Goal: Complete application form: Complete application form

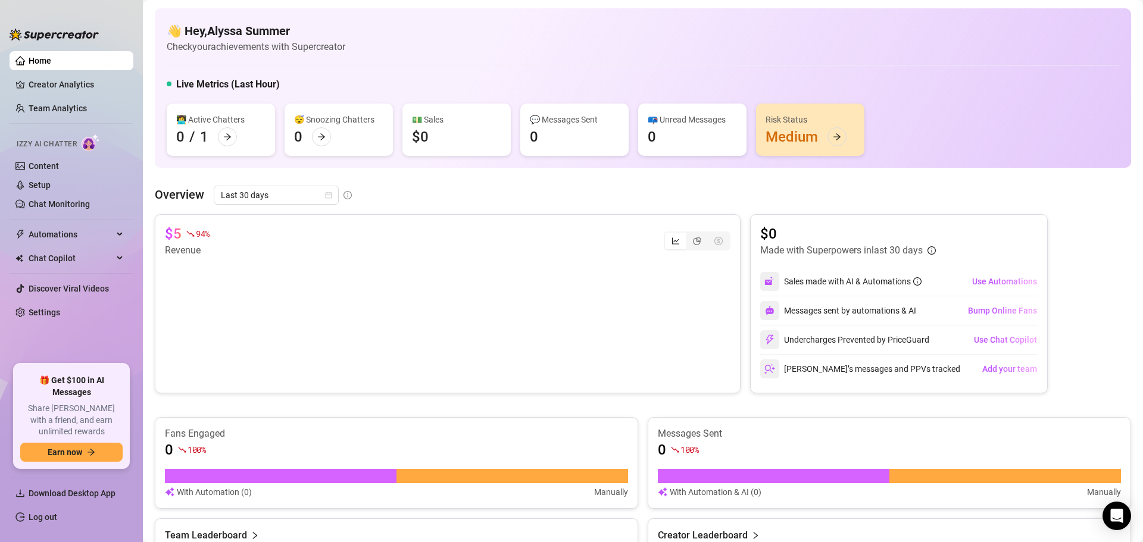
scroll to position [68, 0]
click at [223, 136] on icon "arrow-right" at bounding box center [227, 137] width 8 height 8
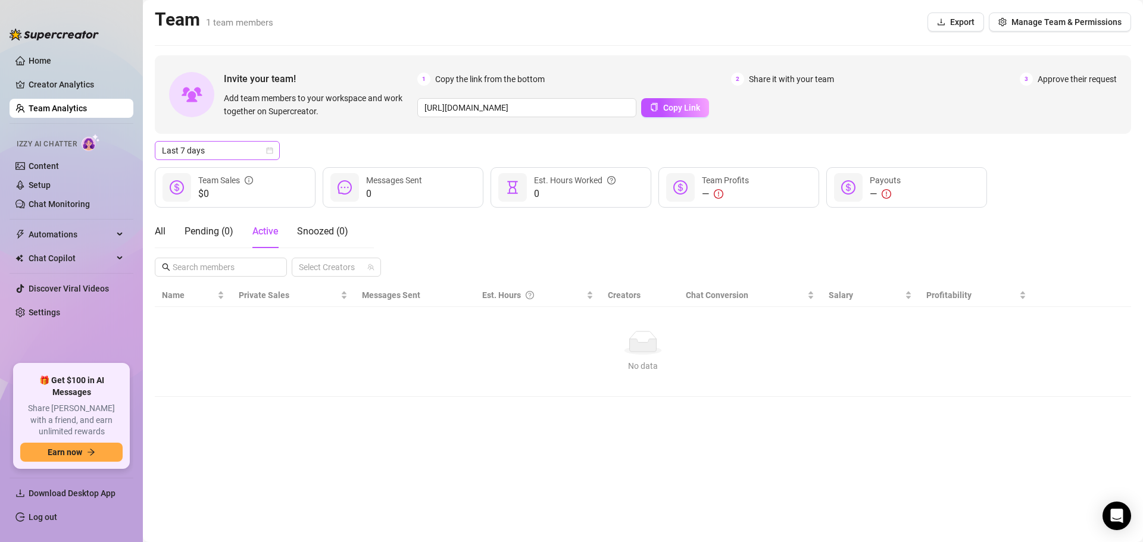
click at [268, 149] on icon "calendar" at bounding box center [269, 150] width 7 height 7
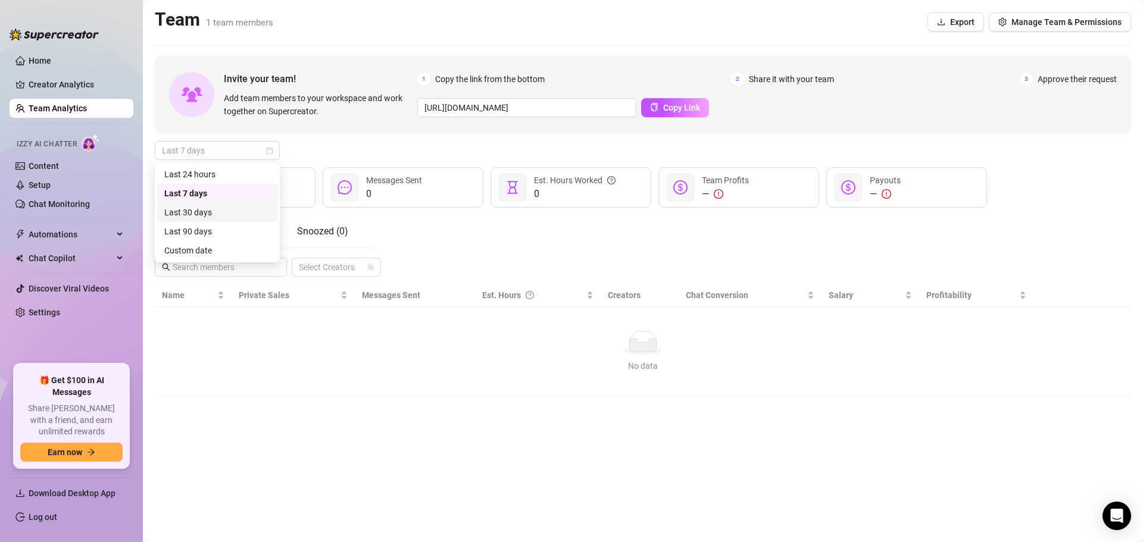
click at [217, 209] on div "Last 30 days" at bounding box center [217, 212] width 106 height 13
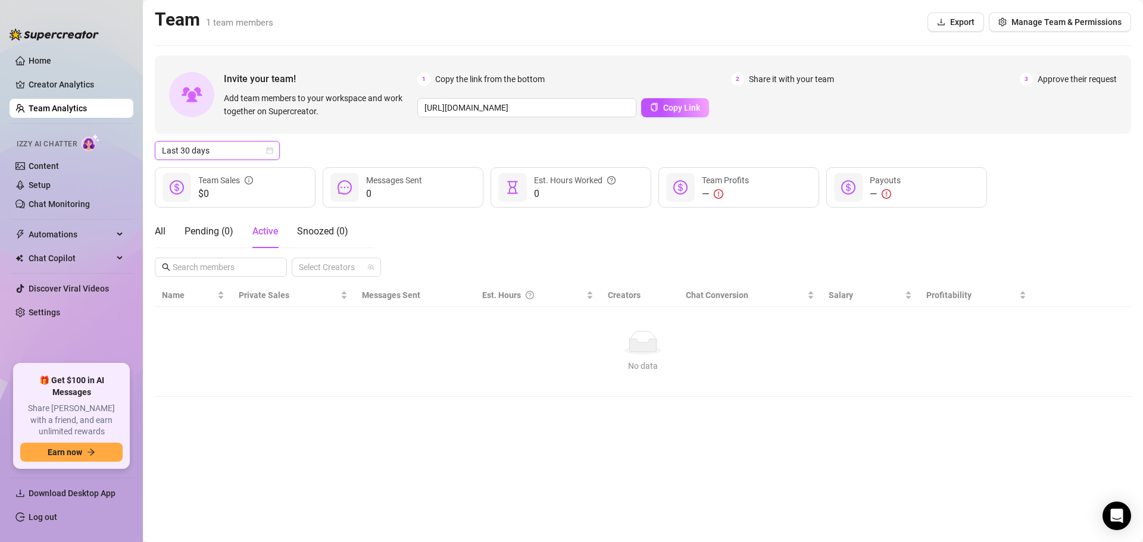
click at [267, 143] on span "Last 30 days" at bounding box center [217, 151] width 111 height 18
click at [198, 235] on div "Last 90 days" at bounding box center [217, 231] width 106 height 13
click at [264, 148] on span "Last 90 days" at bounding box center [217, 151] width 111 height 18
click at [215, 170] on div "Last 24 hours" at bounding box center [217, 174] width 106 height 13
click at [48, 86] on link "Creator Analytics" at bounding box center [76, 84] width 95 height 19
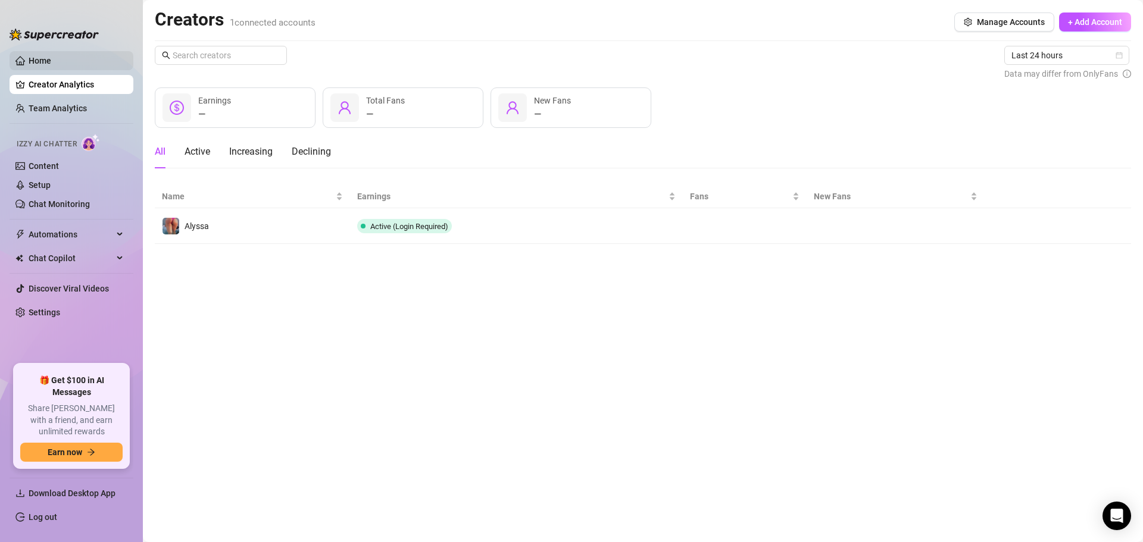
click at [38, 57] on link "Home" at bounding box center [40, 61] width 23 height 10
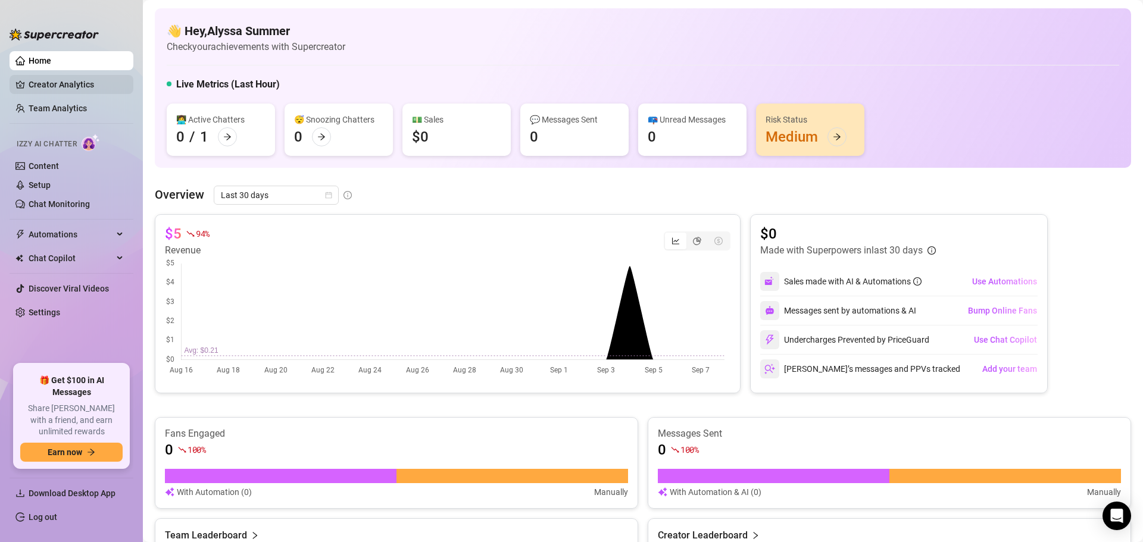
click at [29, 79] on link "Creator Analytics" at bounding box center [76, 84] width 95 height 19
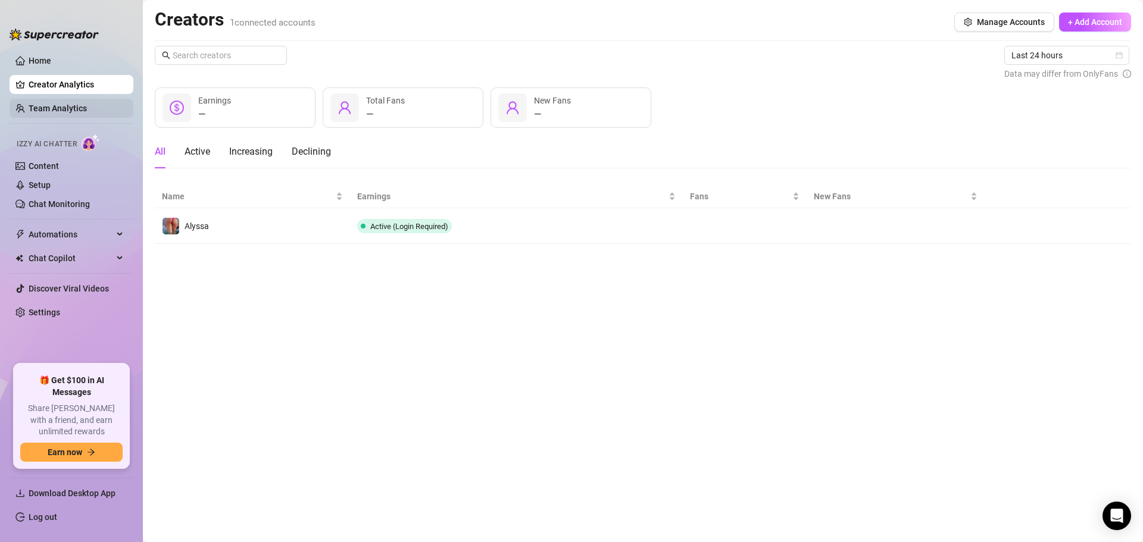
click at [36, 108] on link "Team Analytics" at bounding box center [58, 109] width 58 height 10
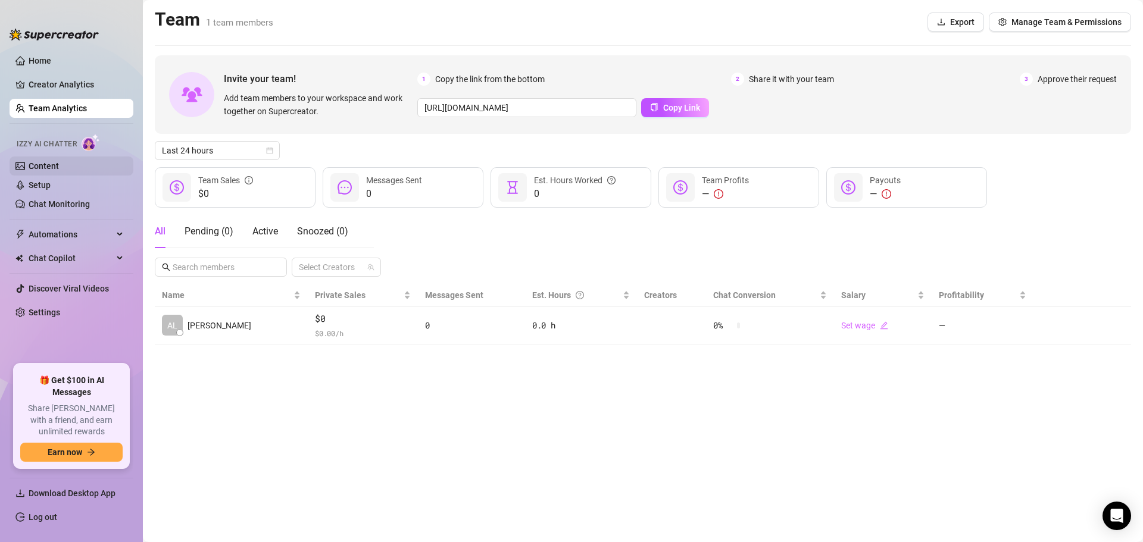
click at [41, 165] on link "Content" at bounding box center [44, 166] width 30 height 10
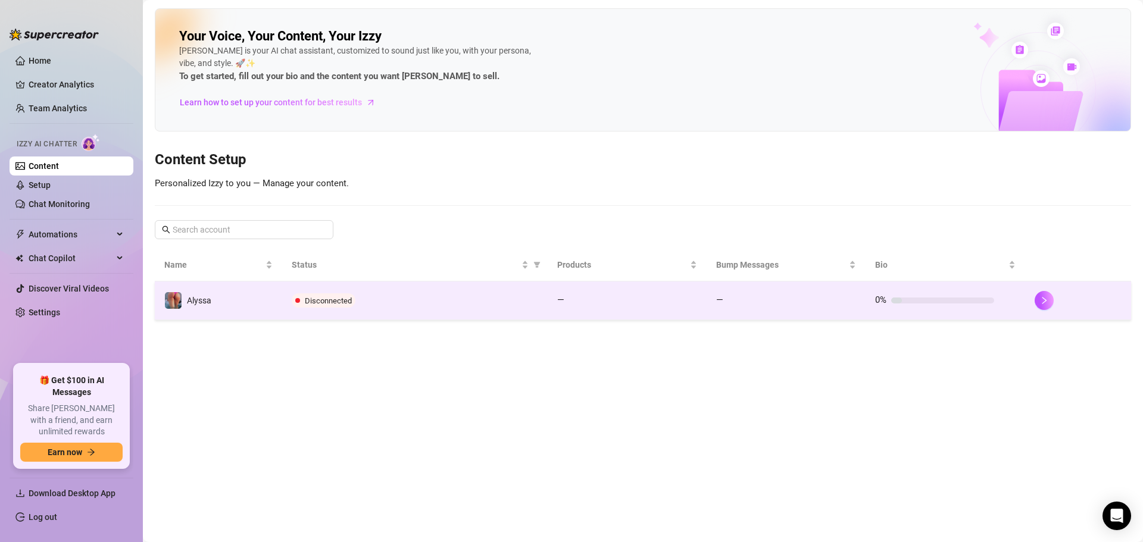
click at [320, 305] on span "Disconnected" at bounding box center [324, 300] width 64 height 14
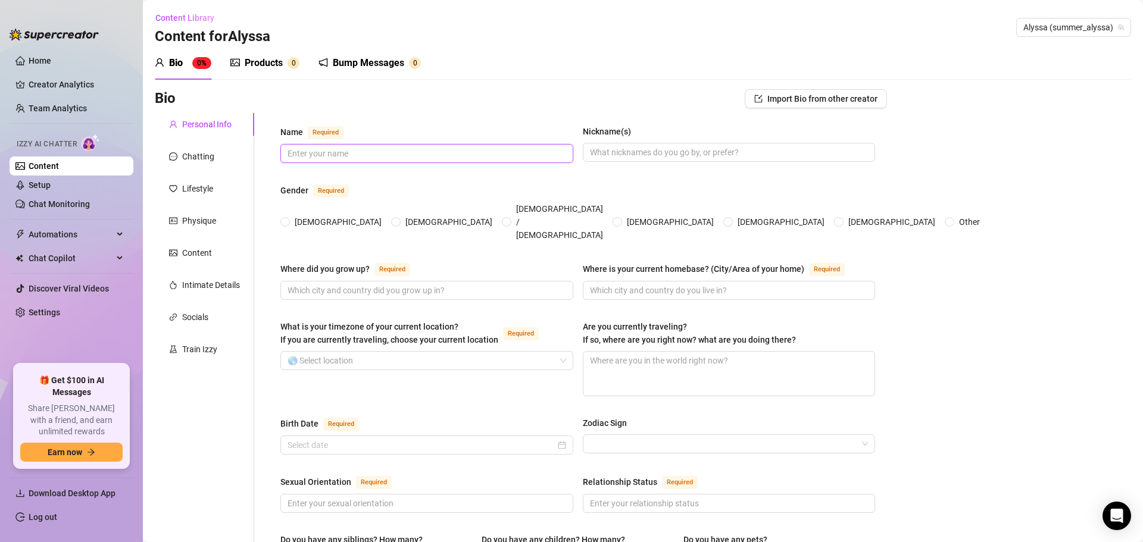
click at [302, 154] on input "Name Required" at bounding box center [425, 153] width 276 height 13
click at [314, 153] on input "Name Required" at bounding box center [425, 153] width 276 height 13
click at [290, 217] on span at bounding box center [285, 222] width 10 height 10
click at [288, 219] on input "[DEMOGRAPHIC_DATA]" at bounding box center [285, 223] width 5 height 8
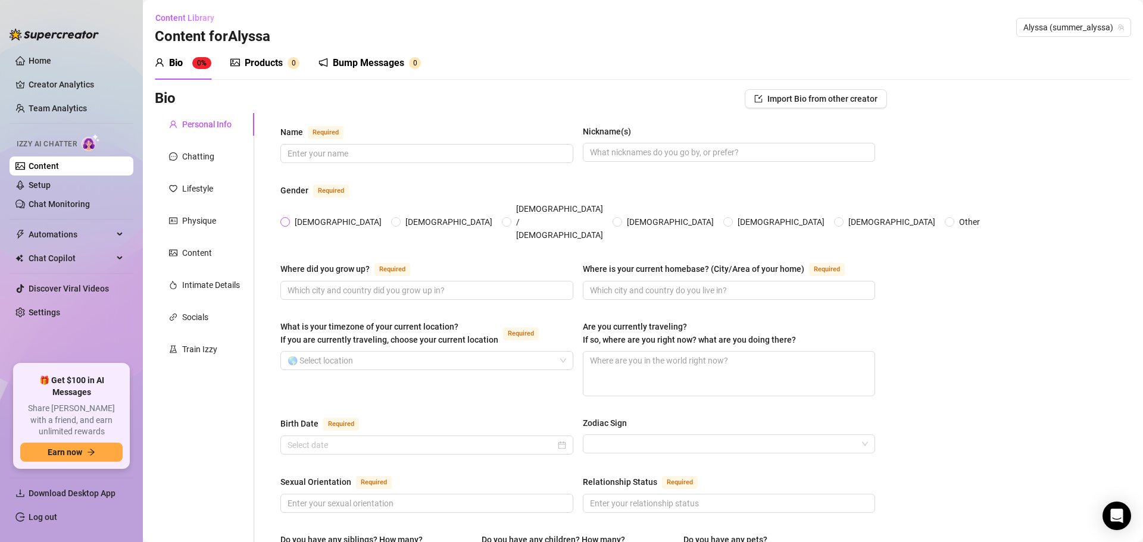
radio input "true"
click at [184, 151] on div "Chatting" at bounding box center [198, 156] width 32 height 13
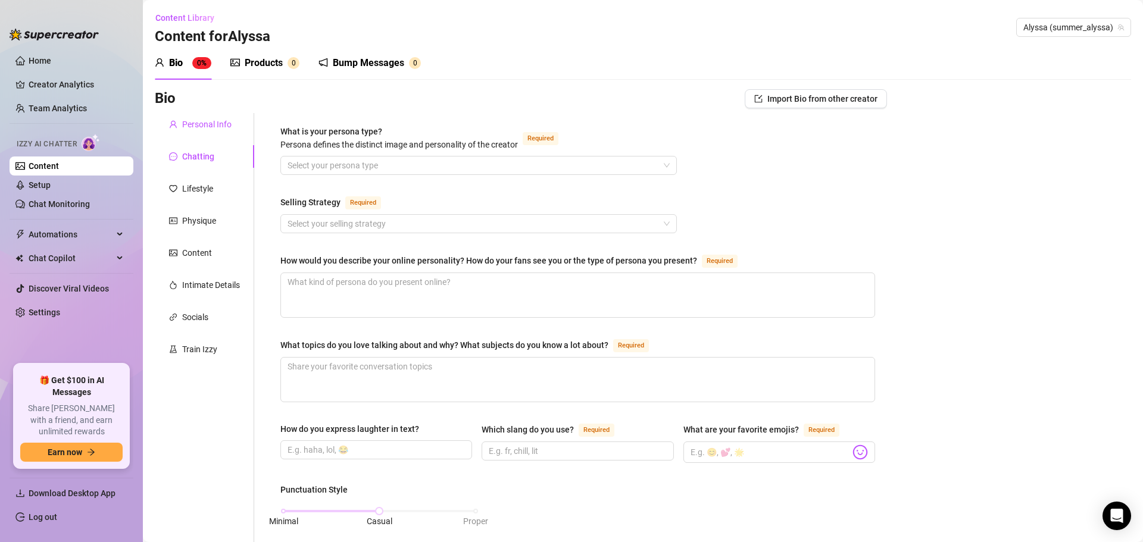
click at [193, 124] on div "Personal Info" at bounding box center [206, 124] width 49 height 13
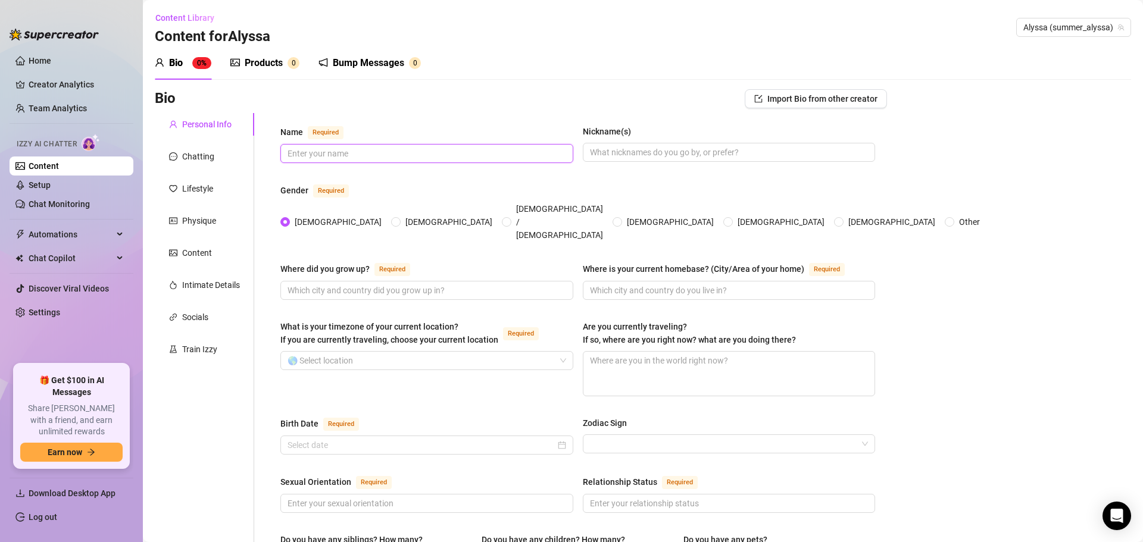
click at [386, 156] on input "Name Required" at bounding box center [425, 153] width 276 height 13
type input "Alyssa"
click at [630, 157] on input "Nickname(s)" at bounding box center [728, 152] width 276 height 13
type input "[DEMOGRAPHIC_DATA] Goddess"
click at [449, 284] on input "Where did you grow up? Required" at bounding box center [425, 290] width 276 height 13
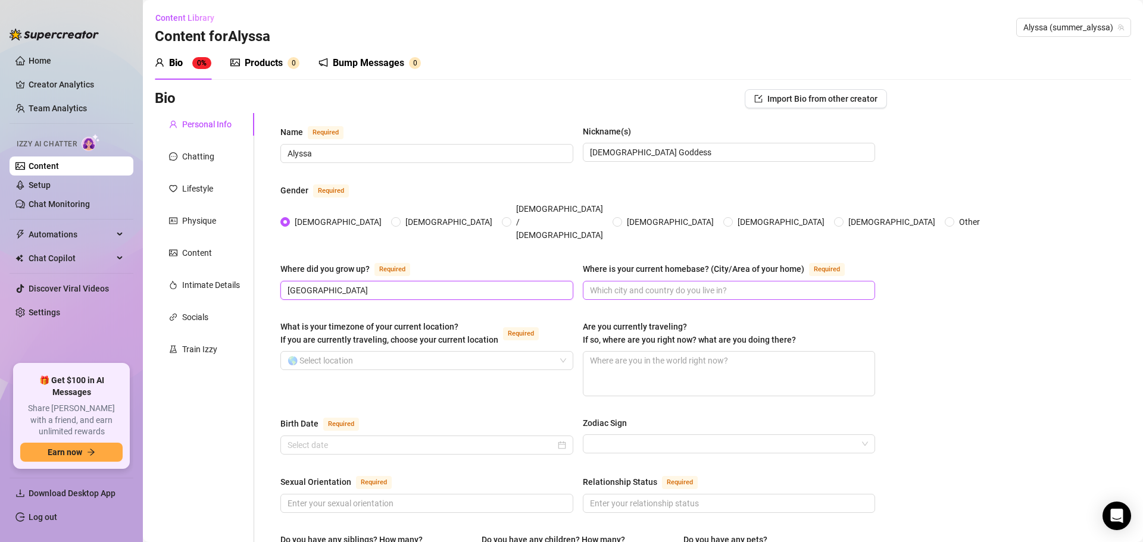
type input "[GEOGRAPHIC_DATA]"
click at [643, 284] on input "Where is your current homebase? (City/Area of your home) Required" at bounding box center [728, 290] width 276 height 13
type input "US"
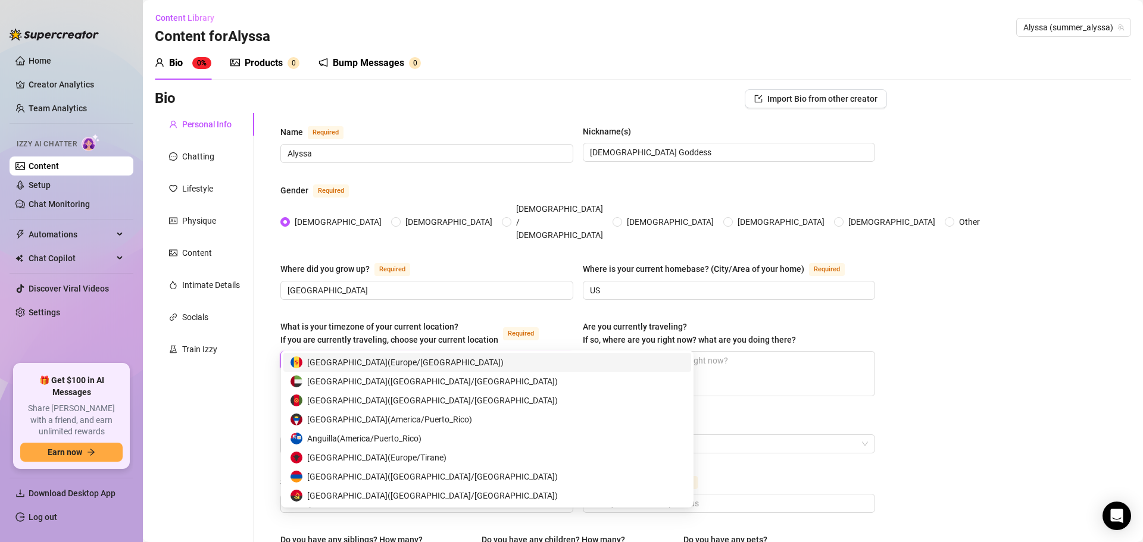
click at [450, 352] on input "What is your timezone of your current location? If you are currently traveling,…" at bounding box center [421, 361] width 268 height 18
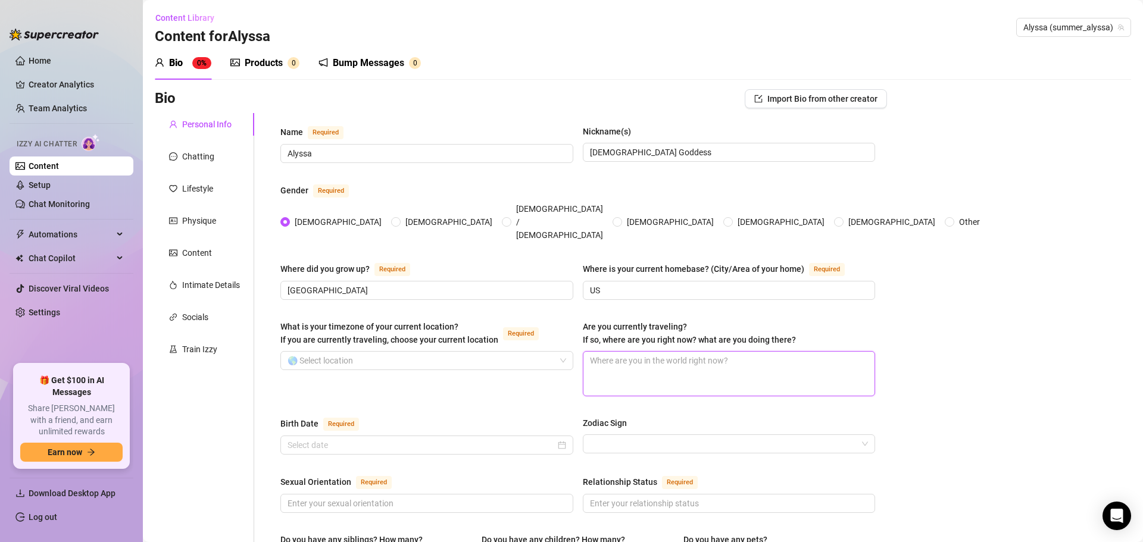
click at [712, 360] on textarea "Are you currently traveling? If so, where are you right now? what are you doing…" at bounding box center [729, 374] width 292 height 44
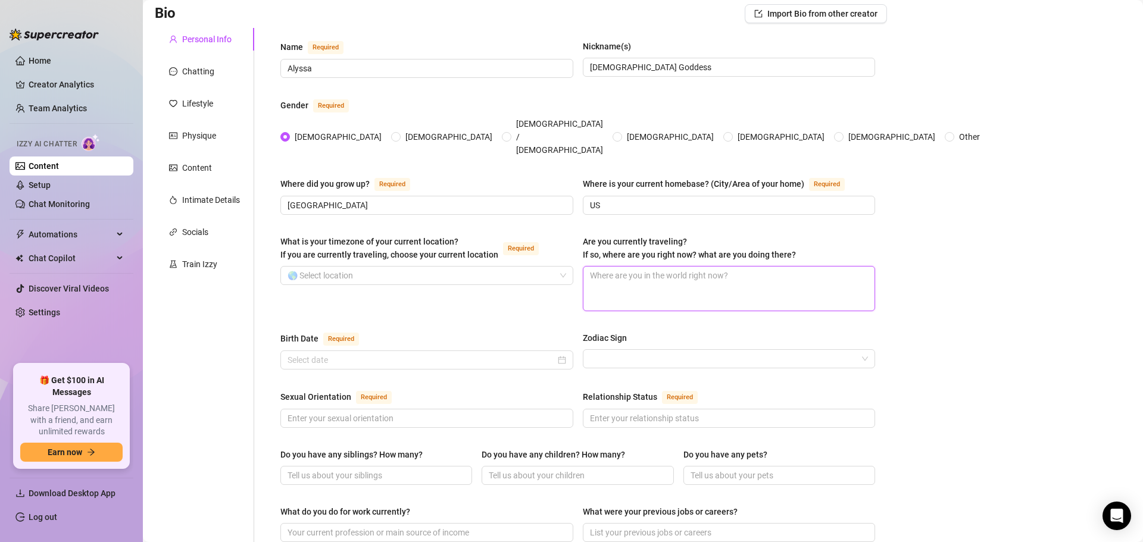
scroll to position [119, 0]
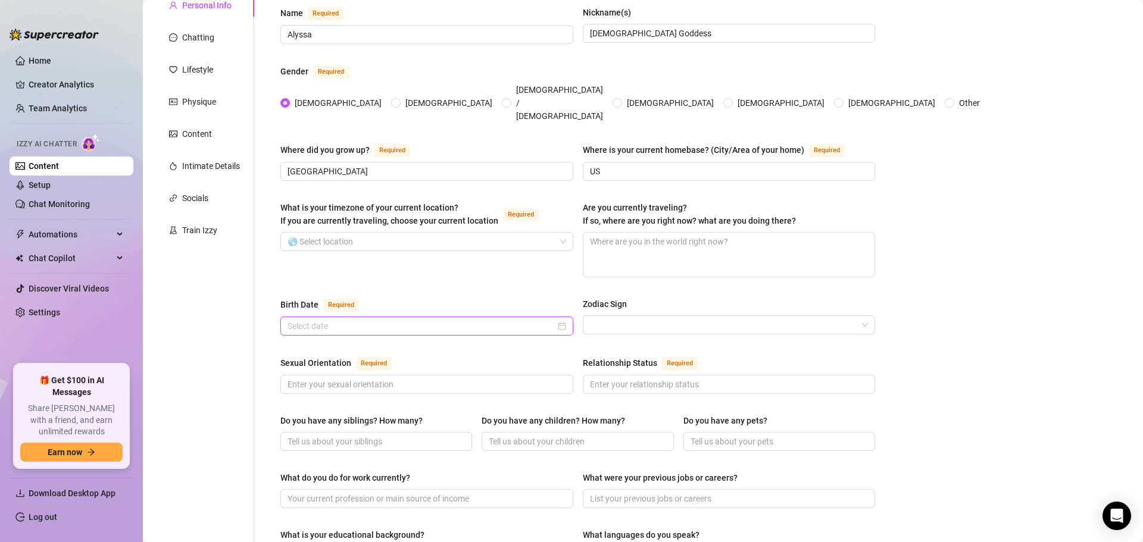
click at [455, 320] on input "Birth Date Required" at bounding box center [421, 326] width 268 height 13
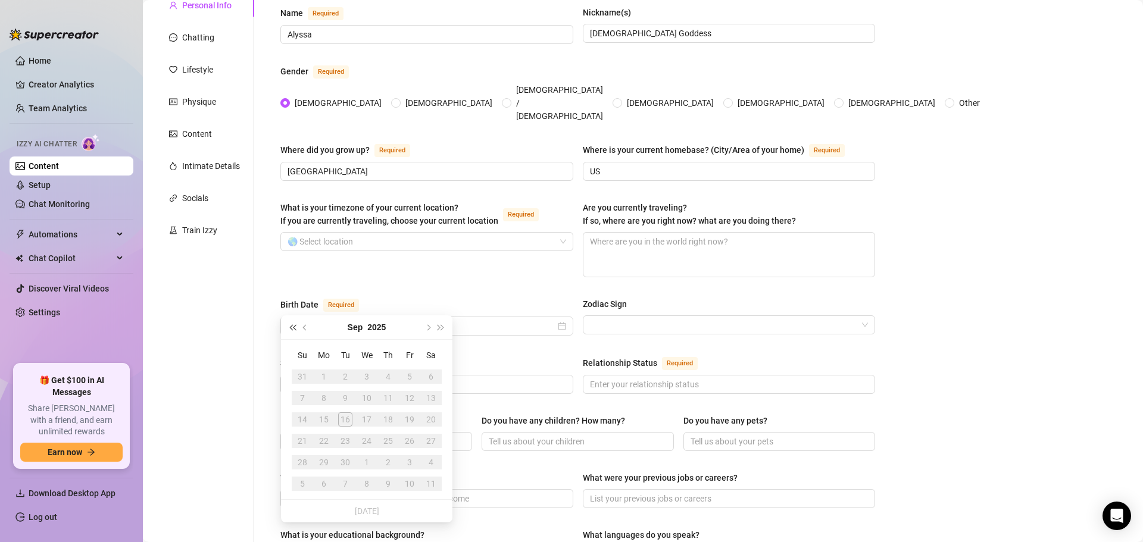
click at [298, 325] on button "Last year (Control + left)" at bounding box center [292, 327] width 13 height 24
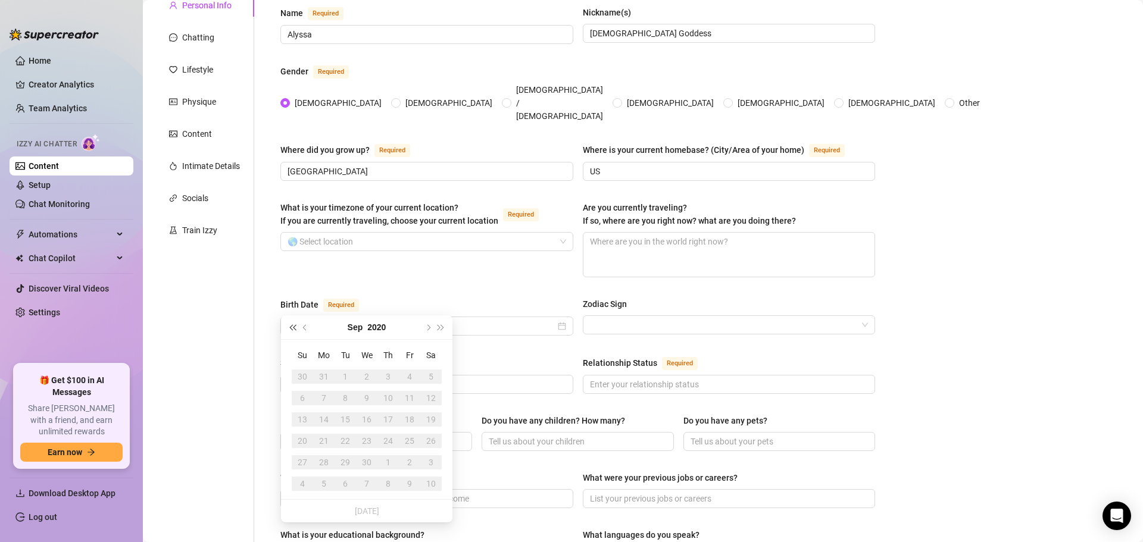
click at [298, 325] on button "Last year (Control + left)" at bounding box center [292, 327] width 13 height 24
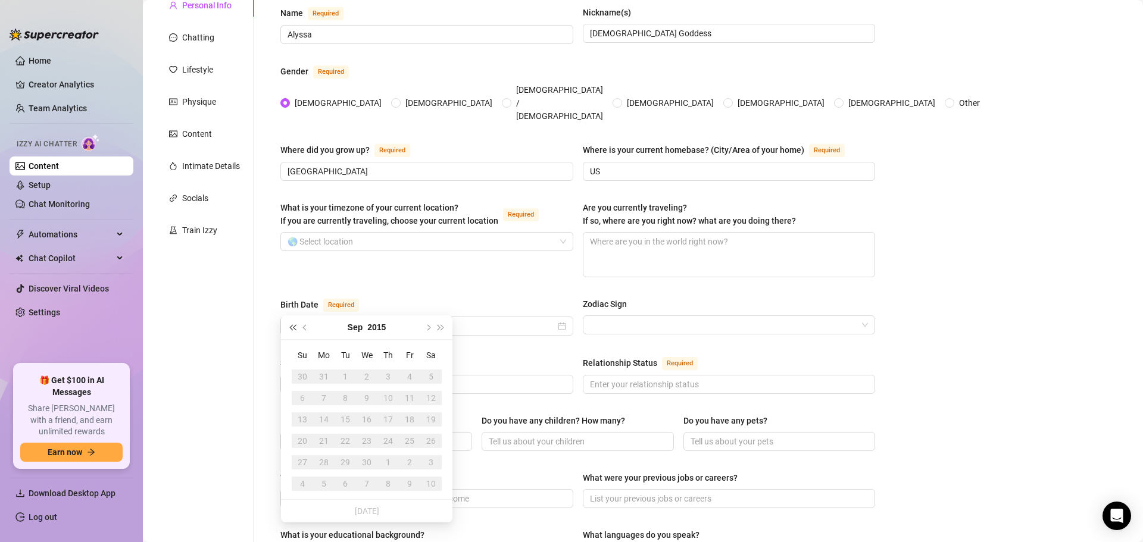
click at [298, 325] on button "Last year (Control + left)" at bounding box center [292, 327] width 13 height 24
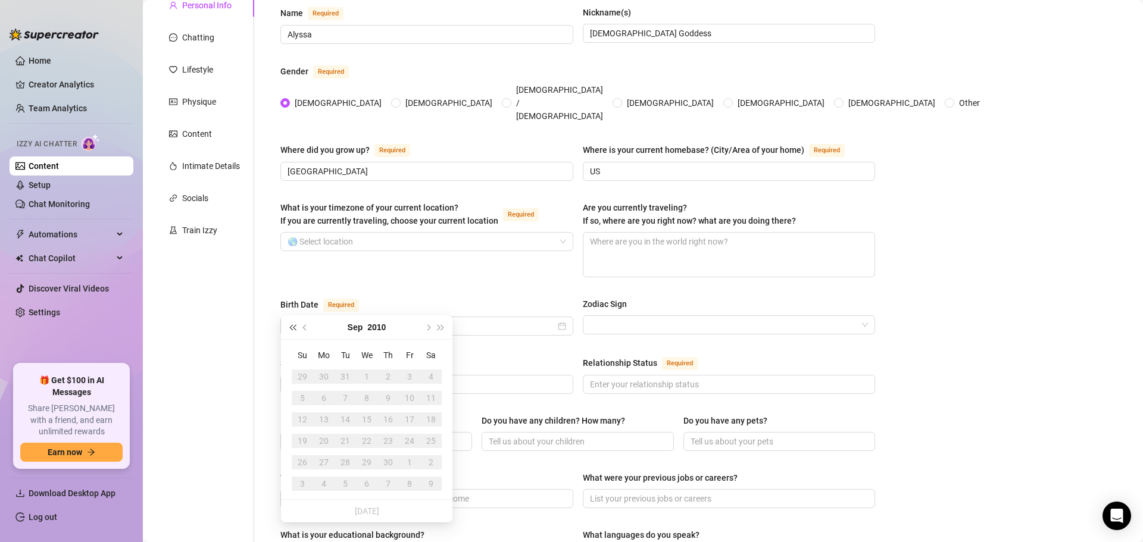
click at [298, 325] on button "Last year (Control + left)" at bounding box center [292, 327] width 13 height 24
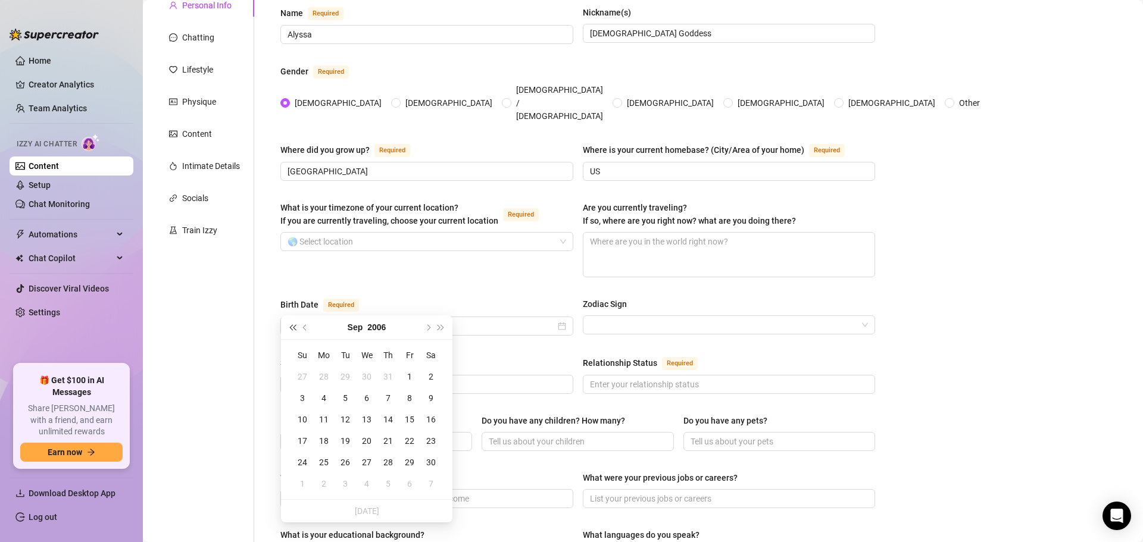
click at [298, 325] on button "Last year (Control + left)" at bounding box center [292, 327] width 13 height 24
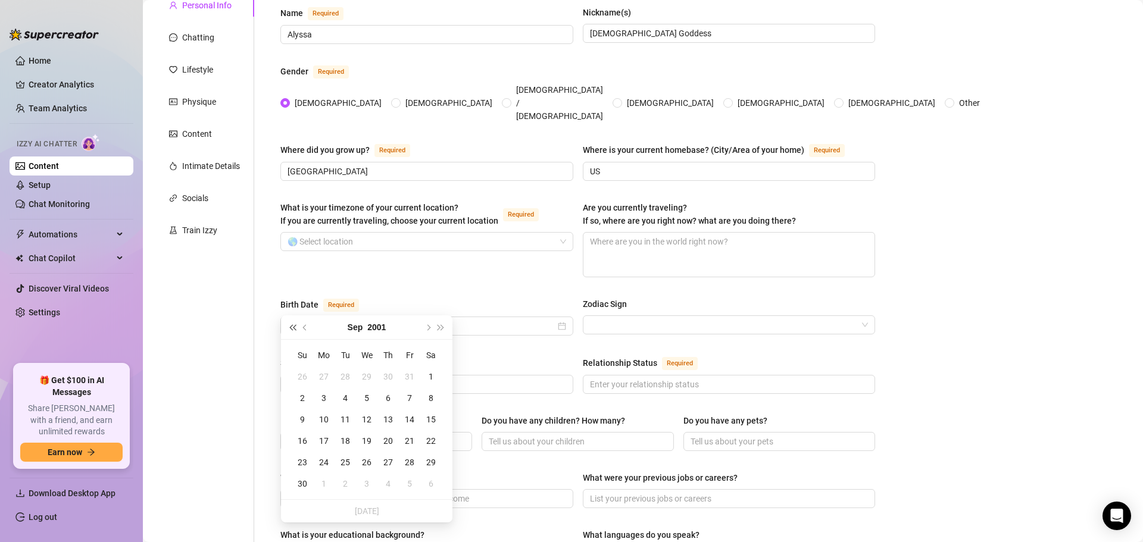
click at [298, 325] on button "Last year (Control + left)" at bounding box center [292, 327] width 13 height 24
click at [305, 323] on button "Previous month (PageUp)" at bounding box center [305, 327] width 13 height 24
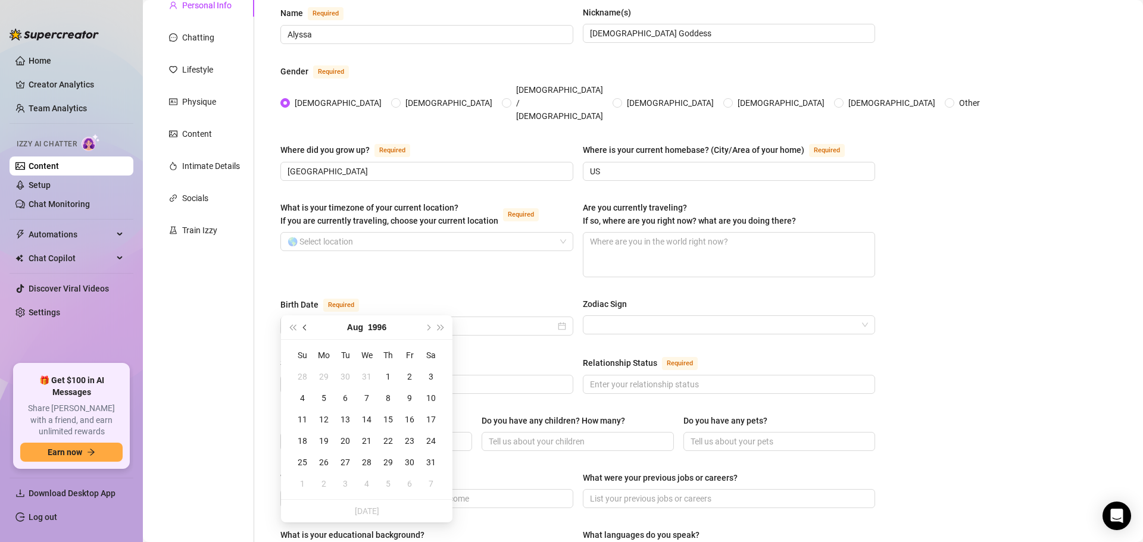
click at [305, 323] on button "Previous month (PageUp)" at bounding box center [305, 327] width 13 height 24
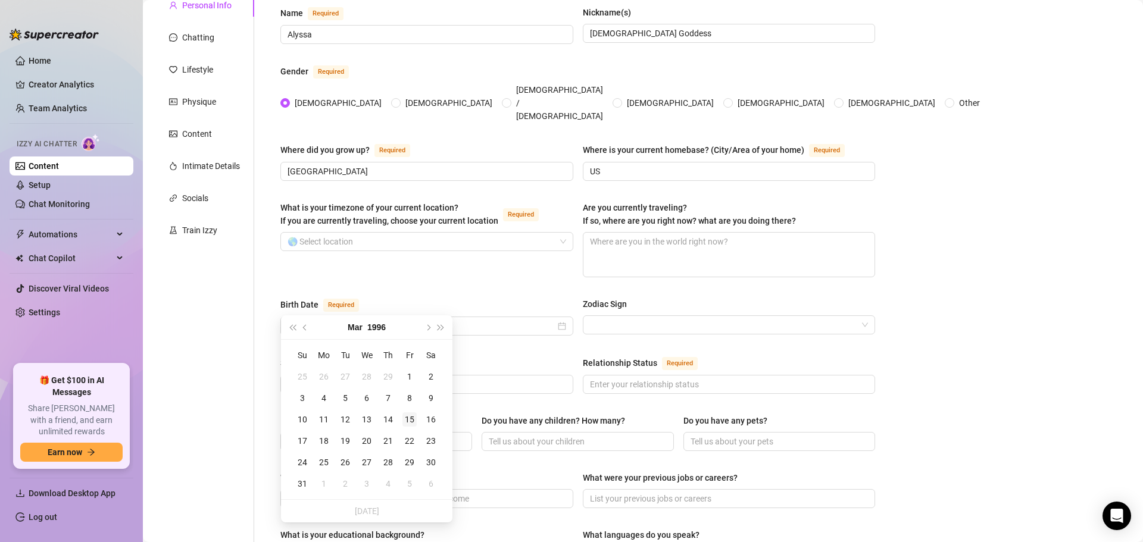
type input "[DATE]"
click at [410, 416] on div "15" at bounding box center [409, 419] width 14 height 14
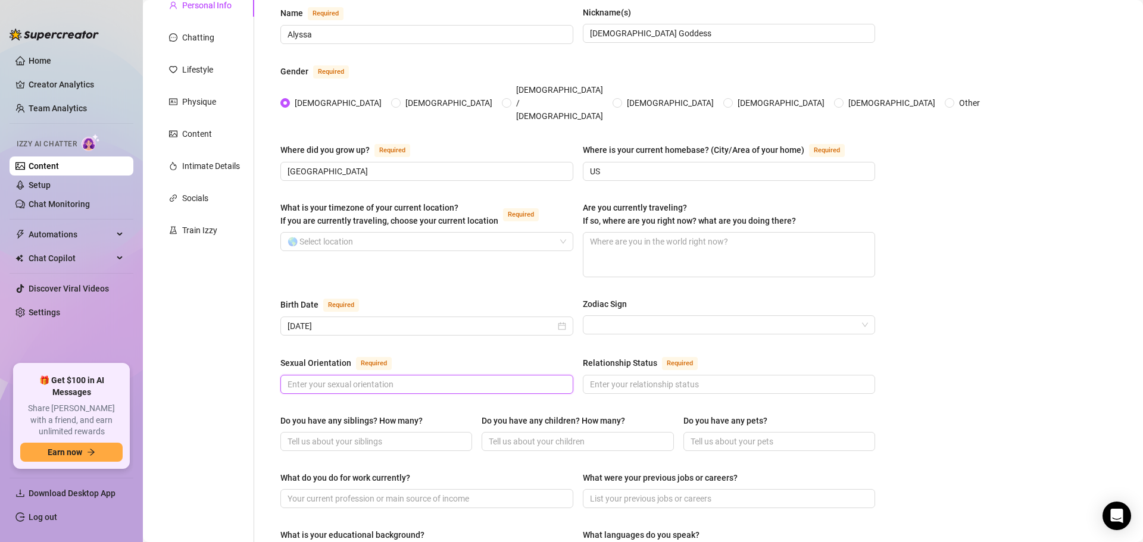
click at [296, 378] on input "Sexual Orientation Required" at bounding box center [425, 384] width 276 height 13
type input "[DEMOGRAPHIC_DATA]"
click at [689, 378] on input "Relationship Status Required" at bounding box center [728, 384] width 276 height 13
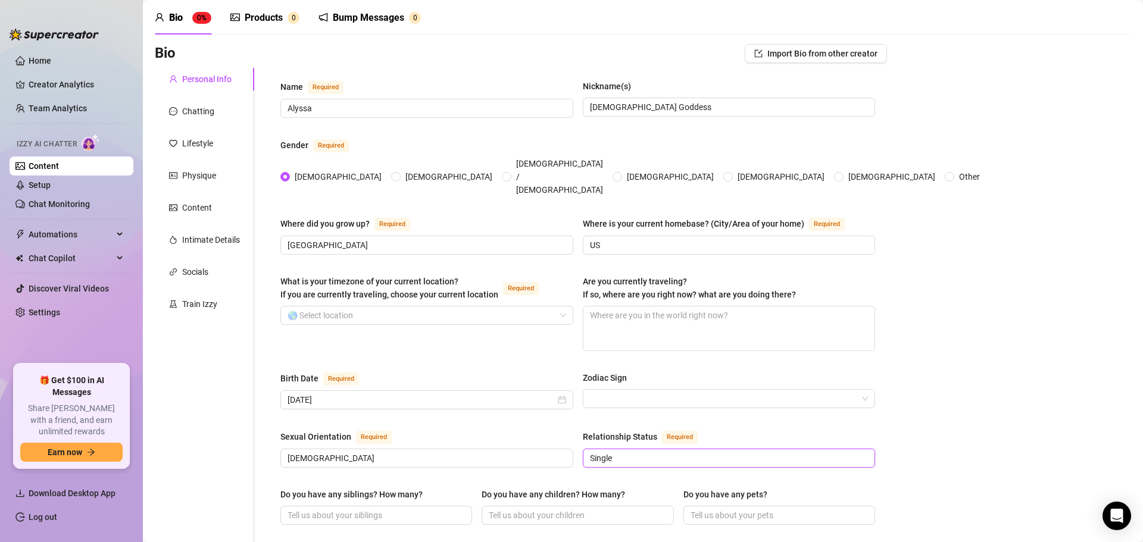
scroll to position [0, 0]
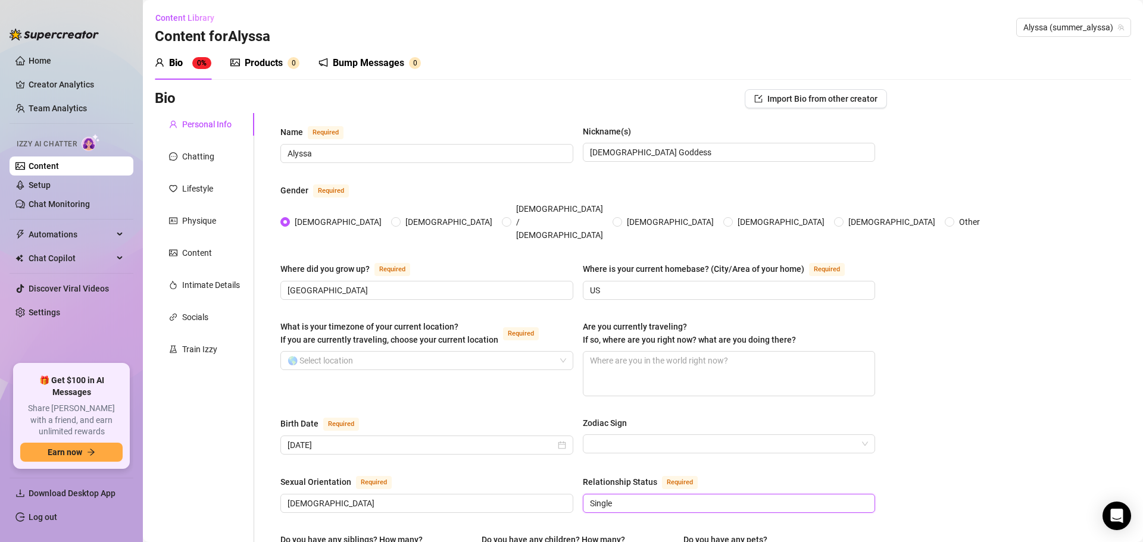
type input "Single"
